Goal: Communication & Community: Answer question/provide support

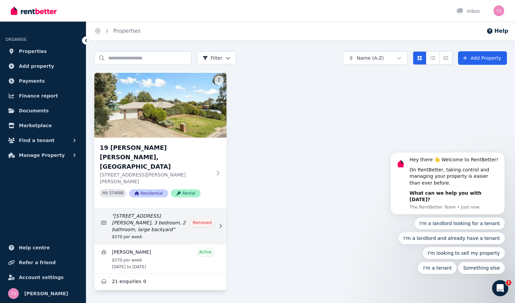
click at [143, 208] on link "Edit listing: 19 Ina Close, Craigmore, 3 bedroom, 2 bathroom, large backyard" at bounding box center [160, 225] width 132 height 35
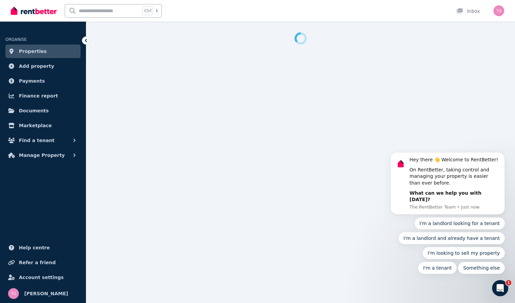
select select "**********"
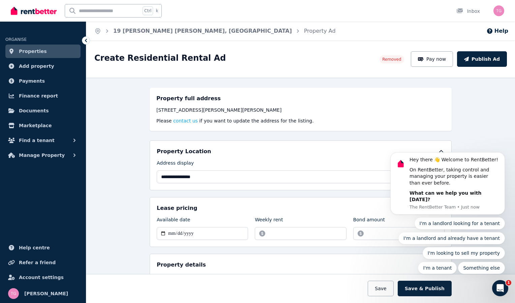
click at [84, 41] on icon at bounding box center [86, 40] width 7 height 7
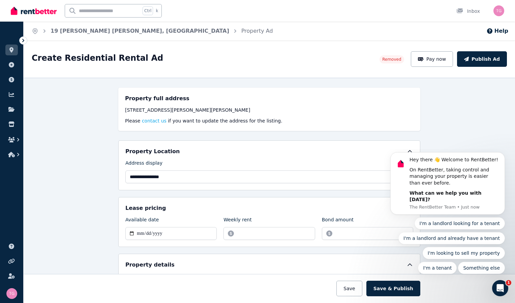
click at [32, 10] on img at bounding box center [34, 11] width 46 height 10
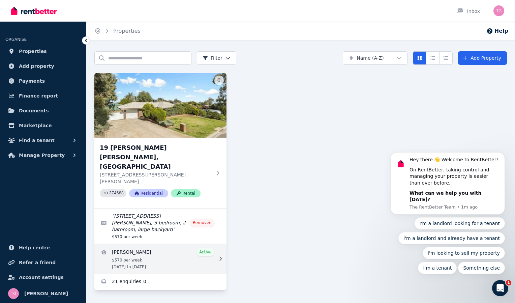
click at [147, 244] on link "View details for Josephine Spence" at bounding box center [160, 259] width 132 height 30
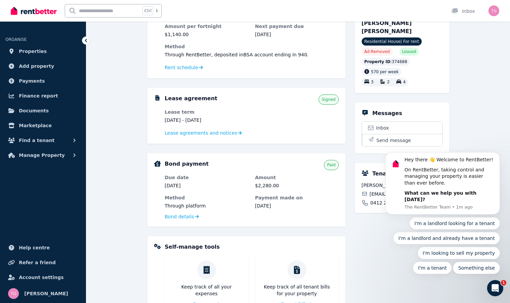
scroll to position [84, 0]
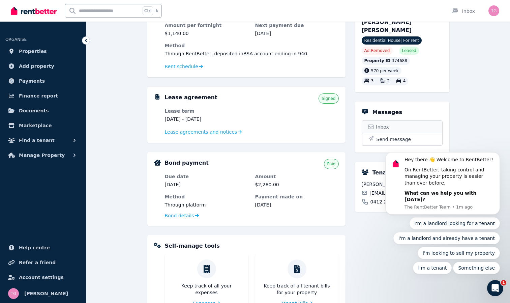
click at [375, 121] on link "Inbox" at bounding box center [402, 127] width 80 height 12
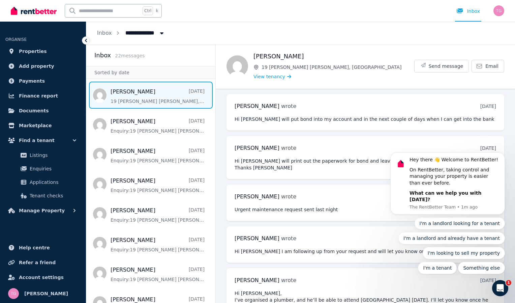
click at [188, 93] on span "Message list" at bounding box center [150, 95] width 129 height 27
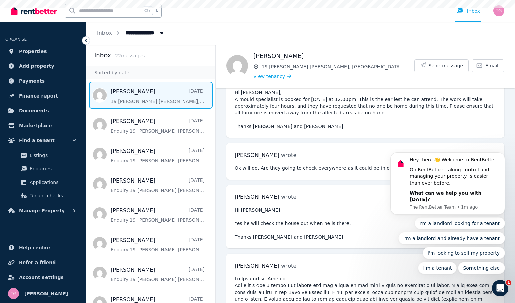
scroll to position [1265, 0]
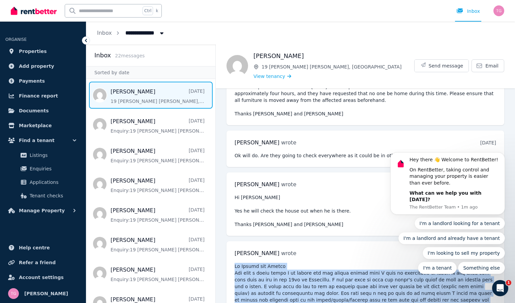
drag, startPoint x: 264, startPoint y: 290, endPoint x: 233, endPoint y: 220, distance: 76.4
click at [233, 241] on div "[PERSON_NAME] wrote [DATE] 7:02 pm [DATE][DATE]" at bounding box center [366, 296] width 278 height 111
drag, startPoint x: 233, startPoint y: 220, endPoint x: 240, endPoint y: 219, distance: 7.1
copy pre "Hi [PERSON_NAME] and [PERSON_NAME] Its with a heavy heart I am giving you one m…"
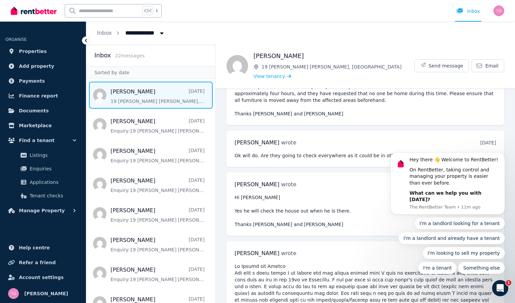
click at [335, 194] on pre "Hi [PERSON_NAME] Yes he will check the house out when he is there. Thanks [PERS…" at bounding box center [366, 211] width 262 height 34
drag, startPoint x: 511, startPoint y: 259, endPoint x: 510, endPoint y: 248, distance: 10.5
click at [510, 248] on body "Hey there 👋 Welcome to RentBetter! On RentBetter, taking control and managing y…" at bounding box center [447, 216] width 129 height 130
drag, startPoint x: 508, startPoint y: 257, endPoint x: 507, endPoint y: 249, distance: 8.1
click at [507, 249] on body "Hey there 👋 Welcome to RentBetter! On RentBetter, taking control and managing y…" at bounding box center [447, 216] width 129 height 130
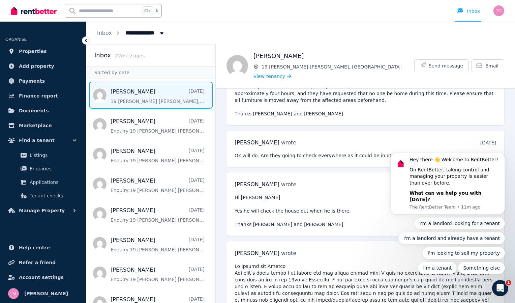
drag, startPoint x: 510, startPoint y: 257, endPoint x: 511, endPoint y: 244, distance: 12.9
click at [511, 244] on body "Hey there 👋 Welcome to RentBetter! On RentBetter, taking control and managing y…" at bounding box center [447, 216] width 129 height 130
click at [321, 184] on div "[PERSON_NAME] wrote [DATE] 6:15 pm [DATE][DATE] Hi [PERSON_NAME] Yes he will ch…" at bounding box center [366, 203] width 278 height 63
click at [503, 156] on icon "Dismiss notification" at bounding box center [503, 154] width 4 height 4
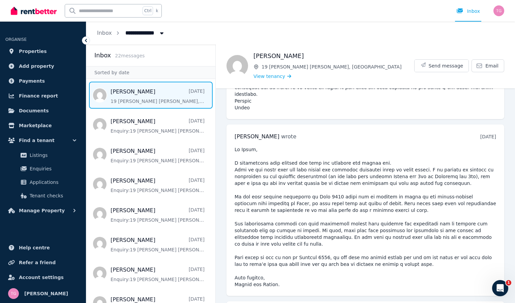
scroll to position [782, 0]
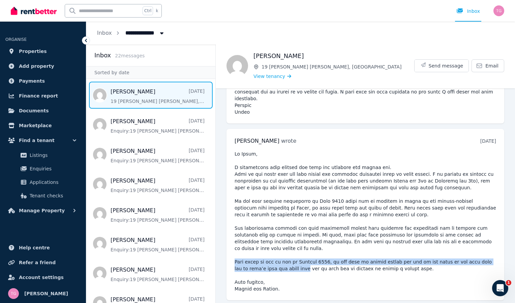
drag, startPoint x: 276, startPoint y: 235, endPoint x: 233, endPoint y: 226, distance: 44.1
click at [233, 226] on div "[PERSON_NAME] wrote [DATE] 11:30 am [DATE][DATE]" at bounding box center [366, 214] width 278 height 171
drag, startPoint x: 233, startPoint y: 226, endPoint x: 240, endPoint y: 226, distance: 7.1
copy pre "Your lease is due to end in [DATE], if you wish to vacate before the end of the…"
